Goal: Task Accomplishment & Management: Complete application form

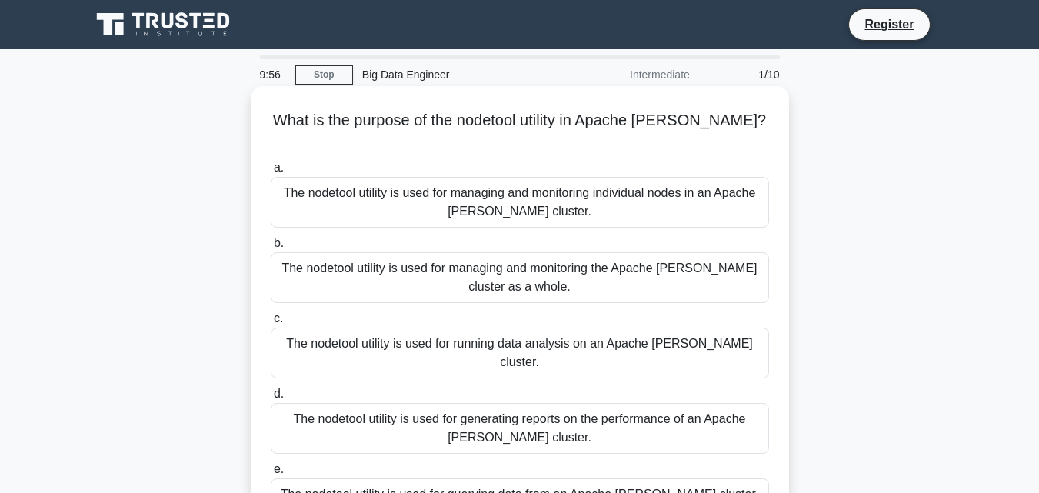
click at [440, 177] on div "The nodetool utility is used for managing and monitoring individual nodes in an…" at bounding box center [520, 202] width 498 height 51
click at [271, 164] on input "a. The nodetool utility is used for managing and monitoring individual nodes in…" at bounding box center [271, 168] width 0 height 10
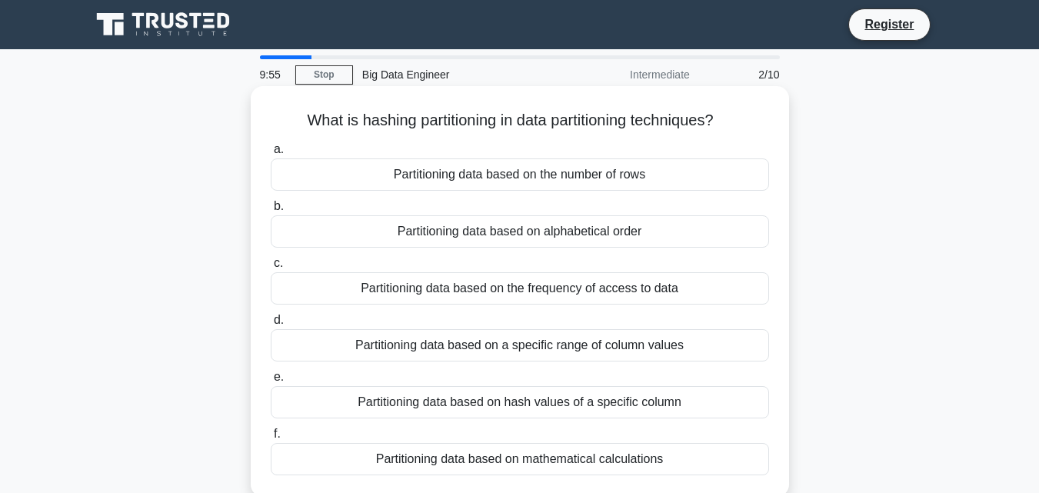
click at [440, 165] on div "Partitioning data based on the number of rows" at bounding box center [520, 174] width 498 height 32
click at [271, 155] on input "a. Partitioning data based on the number of rows" at bounding box center [271, 150] width 0 height 10
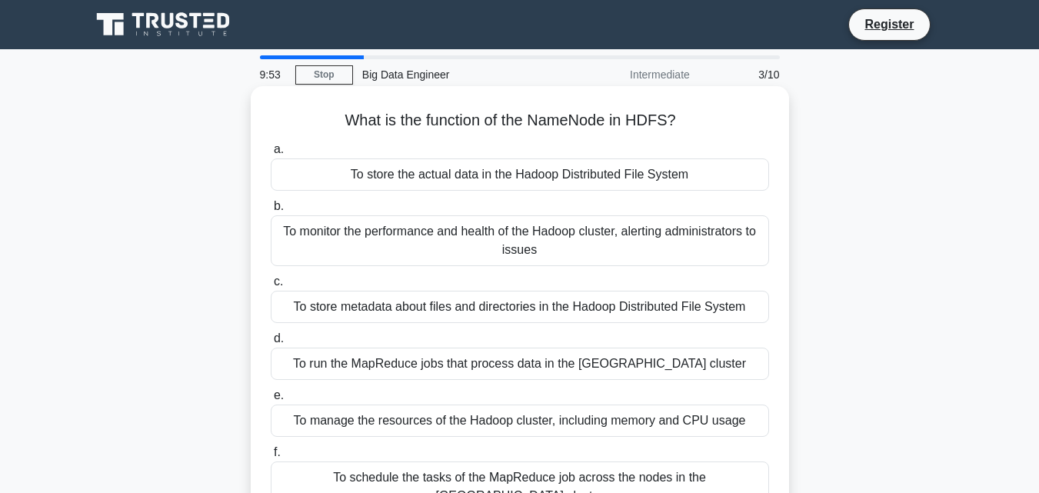
click at [488, 181] on div "To store the actual data in the Hadoop Distributed File System" at bounding box center [520, 174] width 498 height 32
click at [271, 155] on input "a. To store the actual data in the Hadoop Distributed File System" at bounding box center [271, 150] width 0 height 10
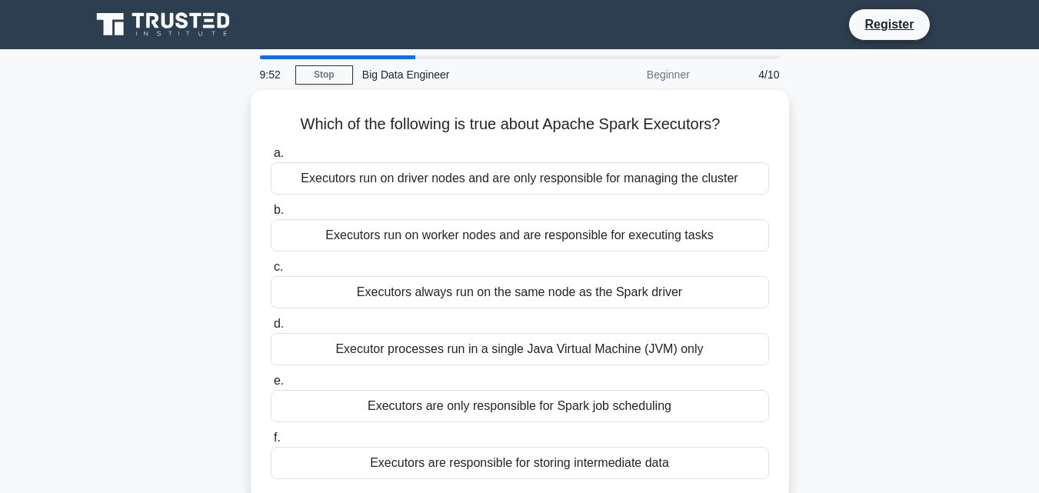
click at [488, 181] on div "Executors run on driver nodes and are only responsible for managing the cluster" at bounding box center [520, 178] width 498 height 32
click at [271, 158] on input "a. Executors run on driver nodes and are only responsible for managing the clus…" at bounding box center [271, 153] width 0 height 10
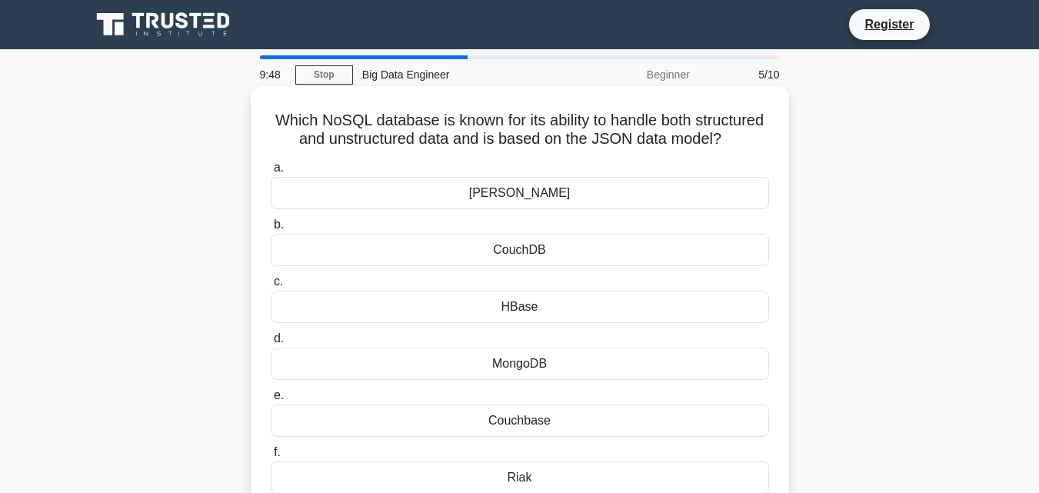
click at [489, 208] on div "Cassandra" at bounding box center [520, 193] width 498 height 32
click at [271, 173] on input "a. Cassandra" at bounding box center [271, 168] width 0 height 10
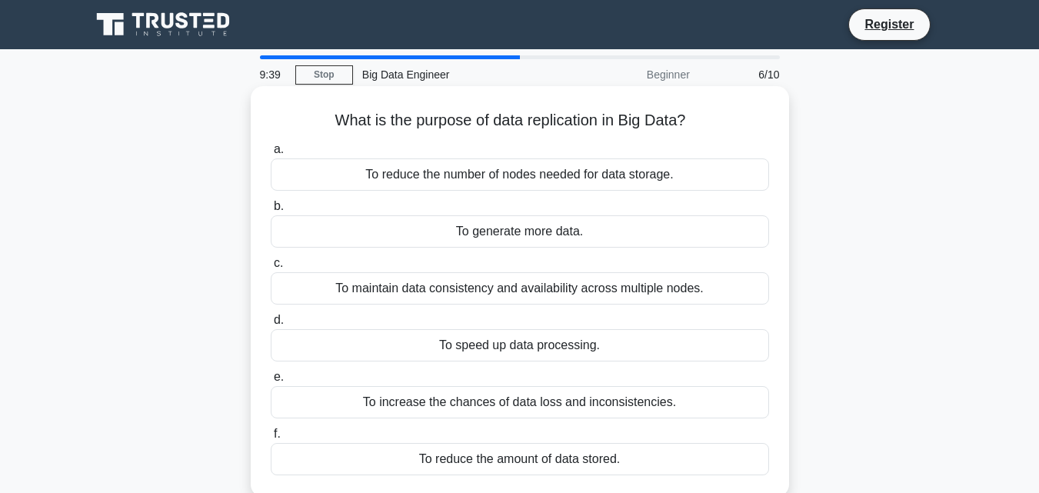
click at [597, 235] on div "To generate more data." at bounding box center [520, 231] width 498 height 32
click at [271, 212] on input "b. To generate more data." at bounding box center [271, 207] width 0 height 10
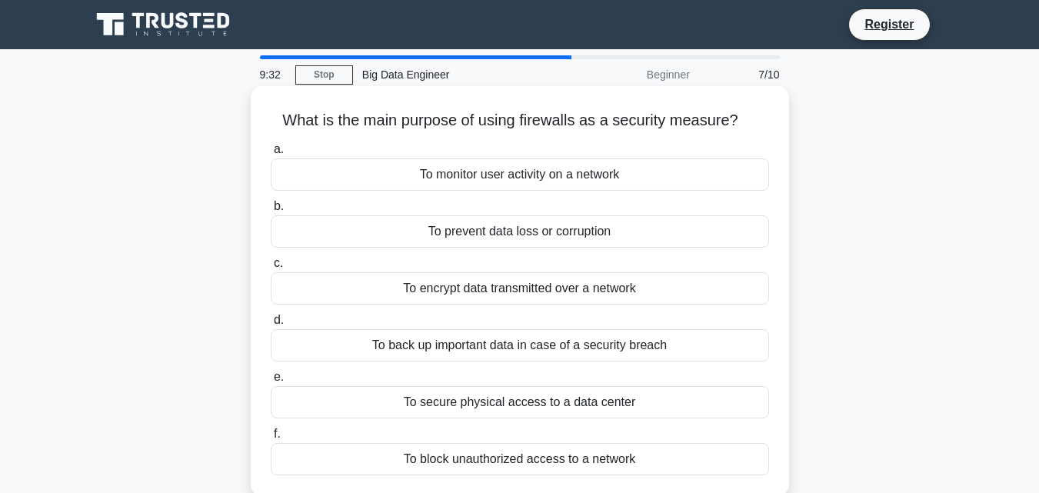
click at [558, 185] on div "To monitor user activity on a network" at bounding box center [520, 174] width 498 height 32
click at [271, 155] on input "a. To monitor user activity on a network" at bounding box center [271, 150] width 0 height 10
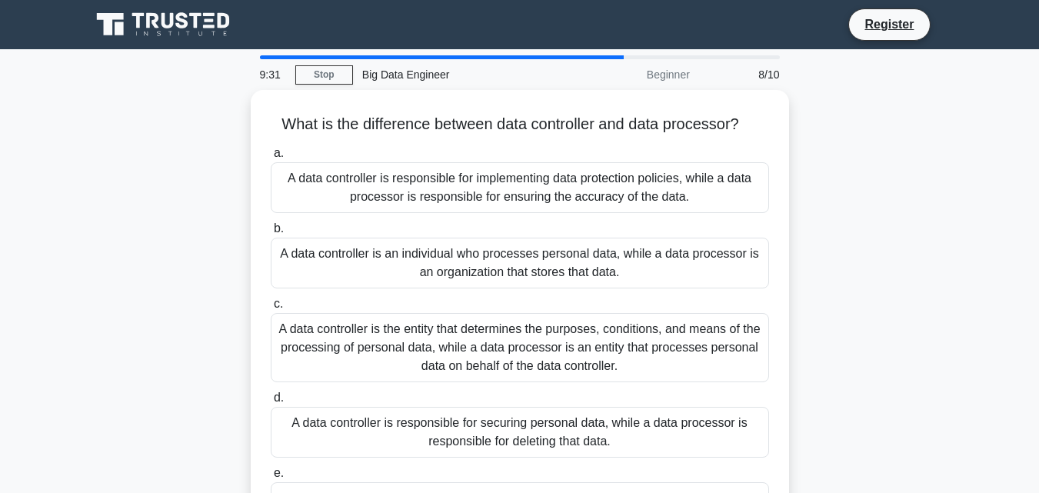
click at [558, 185] on div "A data controller is responsible for implementing data protection policies, whi…" at bounding box center [520, 187] width 498 height 51
click at [271, 158] on input "a. A data controller is responsible for implementing data protection policies, …" at bounding box center [271, 153] width 0 height 10
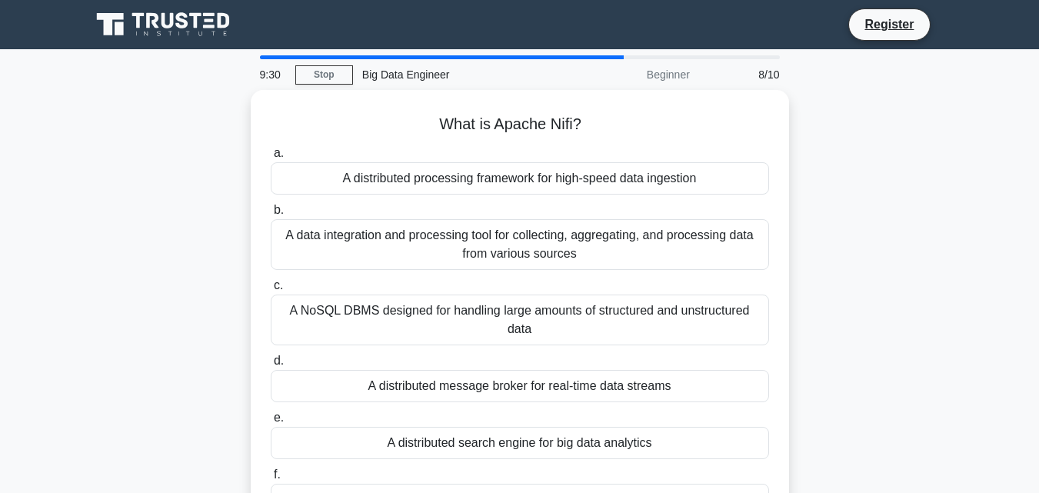
click at [557, 185] on div "A distributed processing framework for high-speed data ingestion" at bounding box center [520, 178] width 498 height 32
click at [271, 158] on input "a. A distributed processing framework for high-speed data ingestion" at bounding box center [271, 153] width 0 height 10
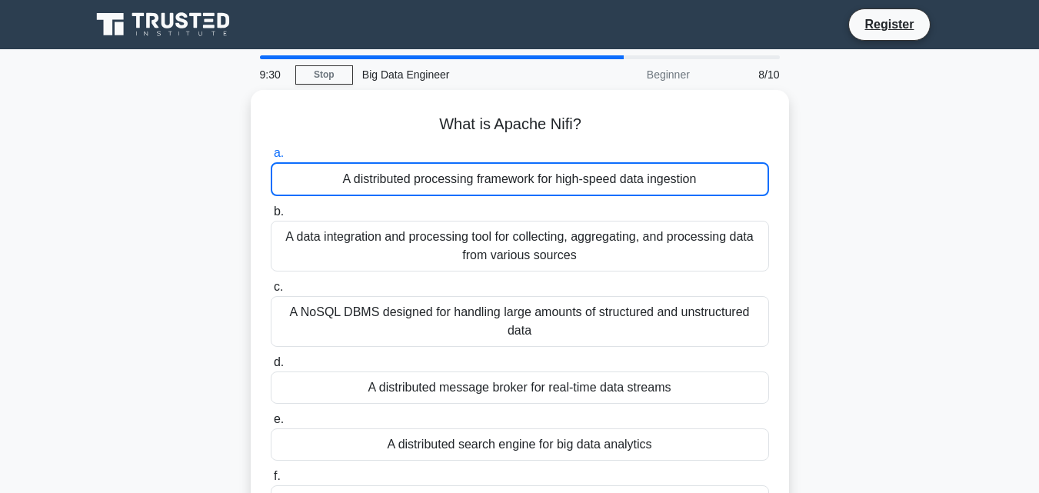
click at [557, 185] on div "A distributed processing framework for high-speed data ingestion" at bounding box center [520, 179] width 498 height 34
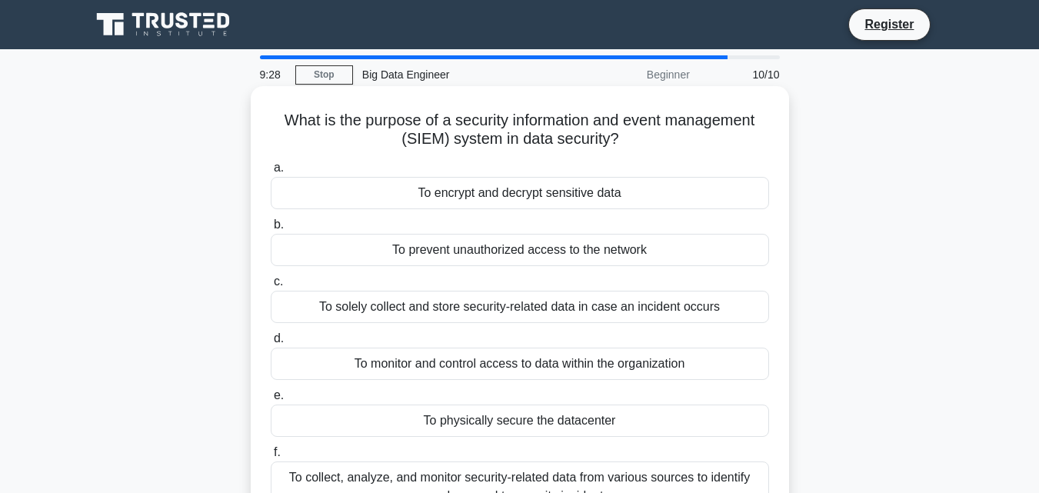
drag, startPoint x: 556, startPoint y: 185, endPoint x: 495, endPoint y: 205, distance: 64.0
click at [501, 195] on div "To encrypt and decrypt sensitive data" at bounding box center [520, 193] width 498 height 32
click at [271, 173] on input "a. To encrypt and decrypt sensitive data" at bounding box center [271, 168] width 0 height 10
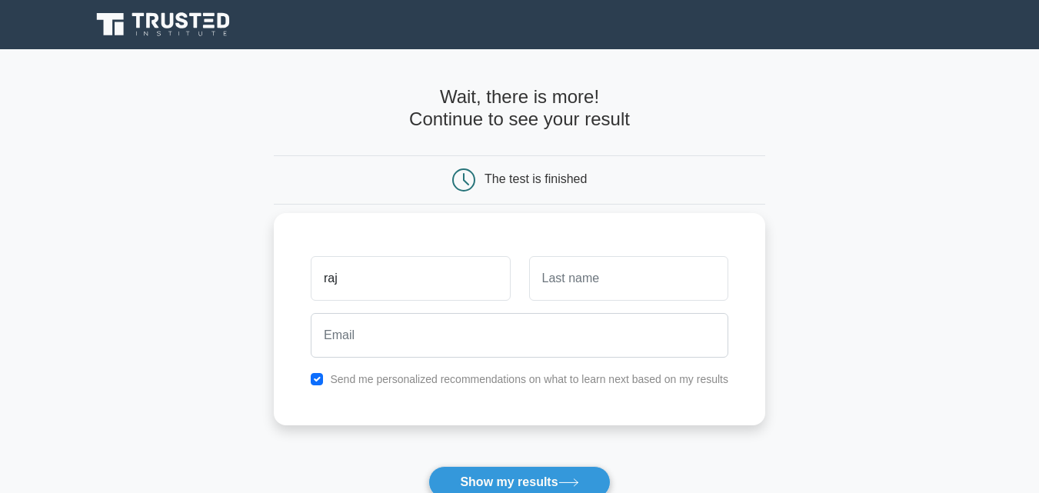
type input "raj"
click at [607, 295] on input "text" at bounding box center [628, 278] width 199 height 45
click at [882, 64] on main "Wait, there is more! Continue to see your result The test is finished raj" at bounding box center [519, 326] width 1039 height 554
